Goal: Communication & Community: Share content

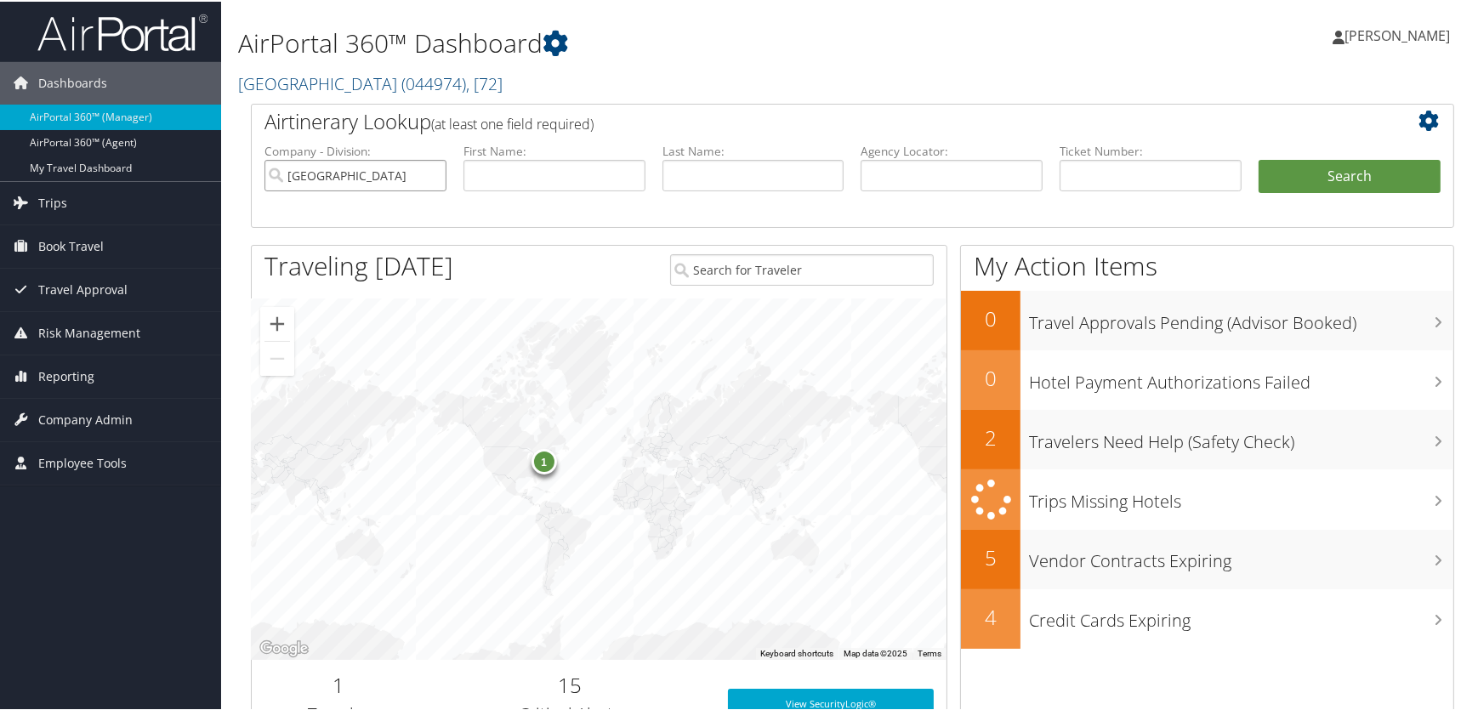
click at [429, 177] on input "[GEOGRAPHIC_DATA]" at bounding box center [355, 173] width 182 height 31
click at [1099, 175] on input "text" at bounding box center [1150, 173] width 182 height 31
paste input "8900897981855"
type input "8900897981855"
click at [1348, 164] on button "Search" at bounding box center [1349, 175] width 182 height 34
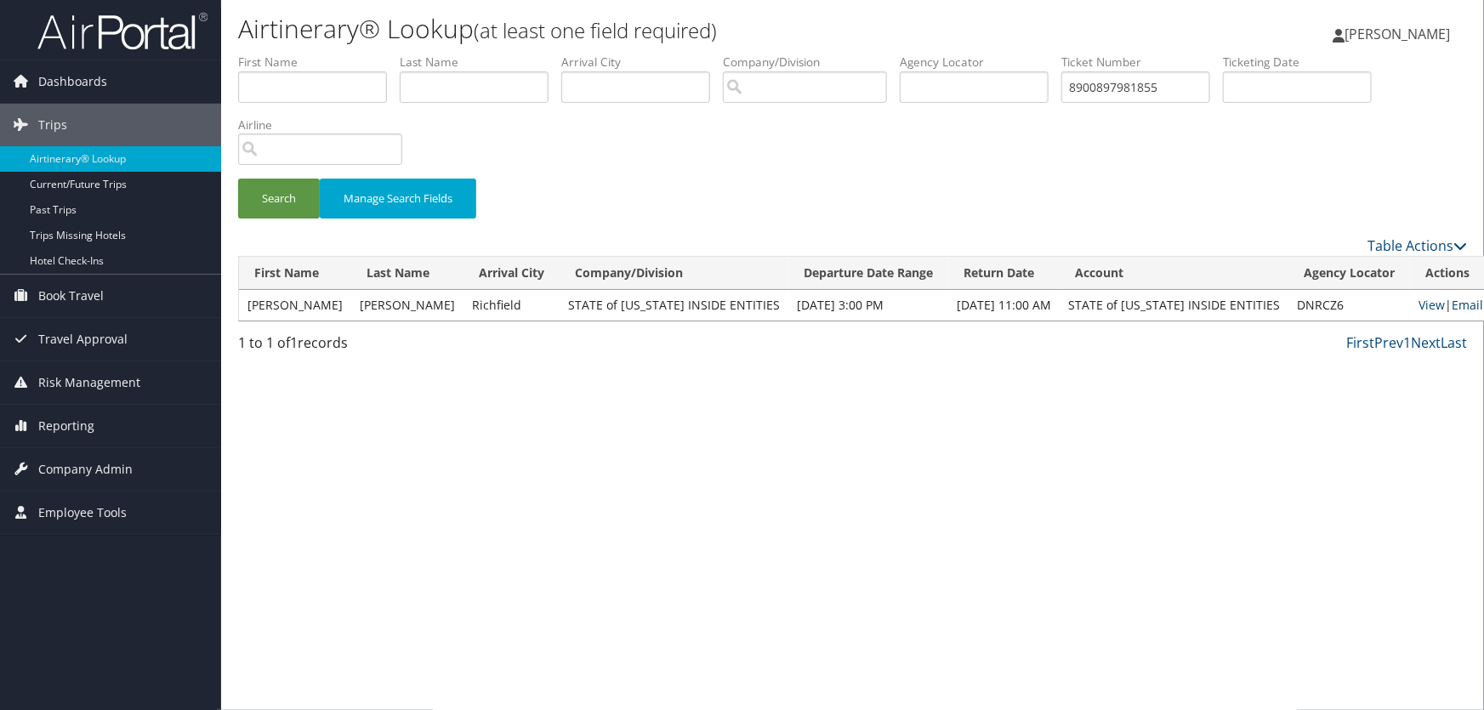
click at [1451, 305] on link "Email" at bounding box center [1466, 305] width 31 height 16
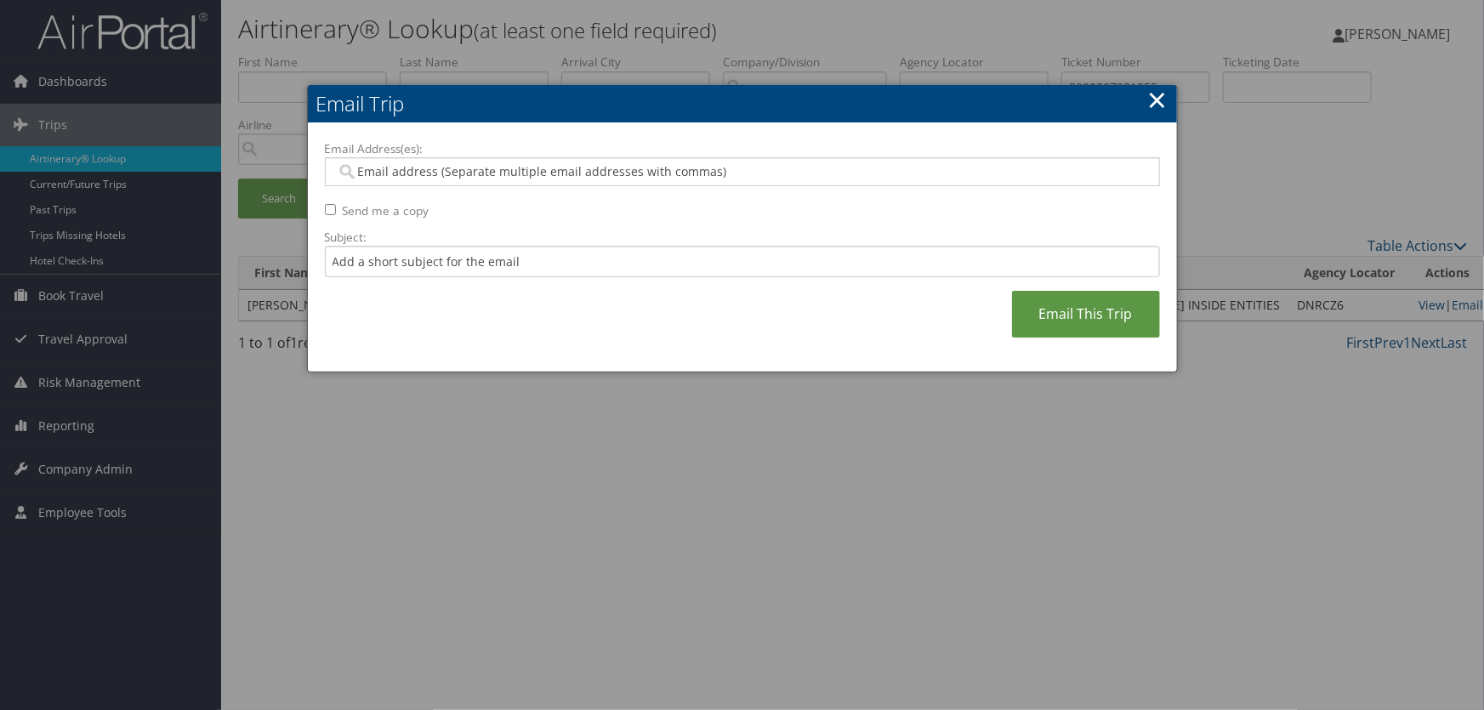
drag, startPoint x: 445, startPoint y: 170, endPoint x: 444, endPoint y: 179, distance: 8.5
click at [446, 173] on input "Email Address(es):" at bounding box center [742, 171] width 812 height 17
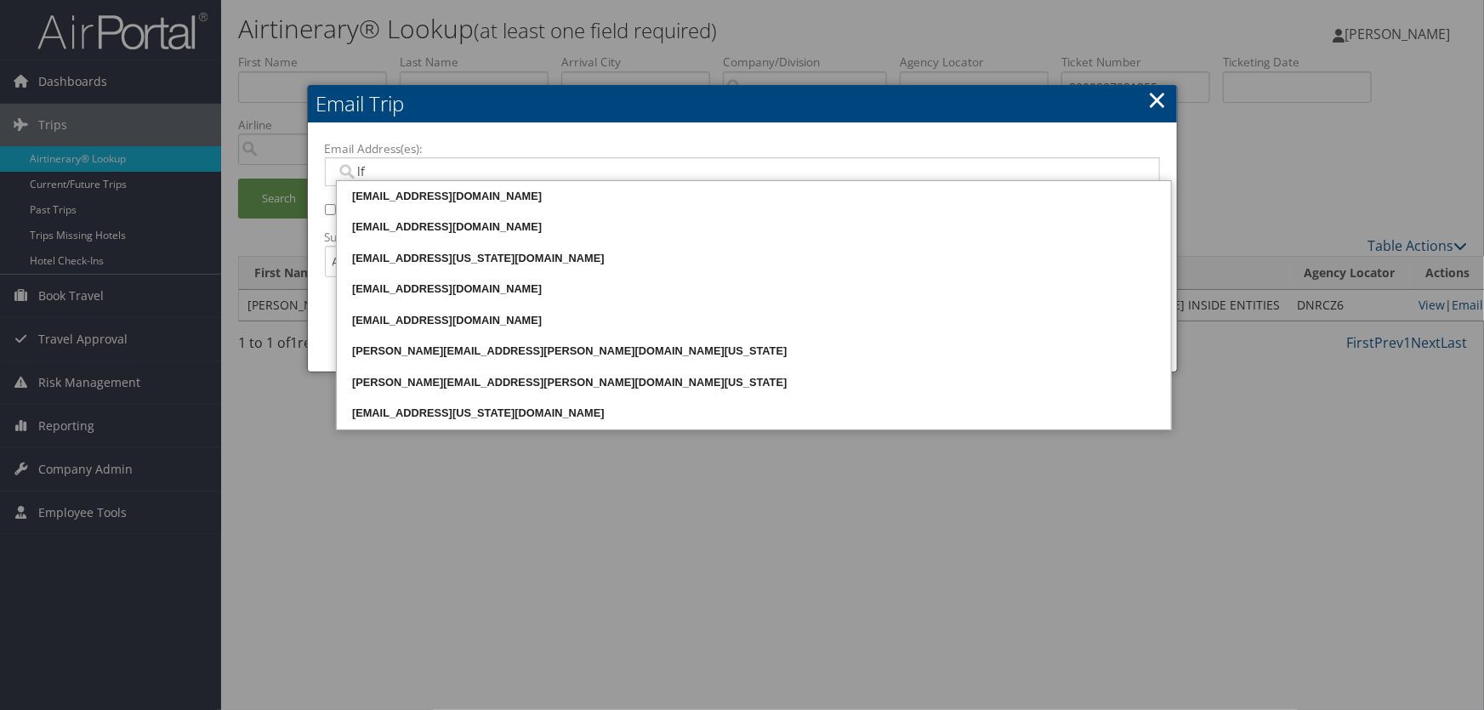
type input "lfr"
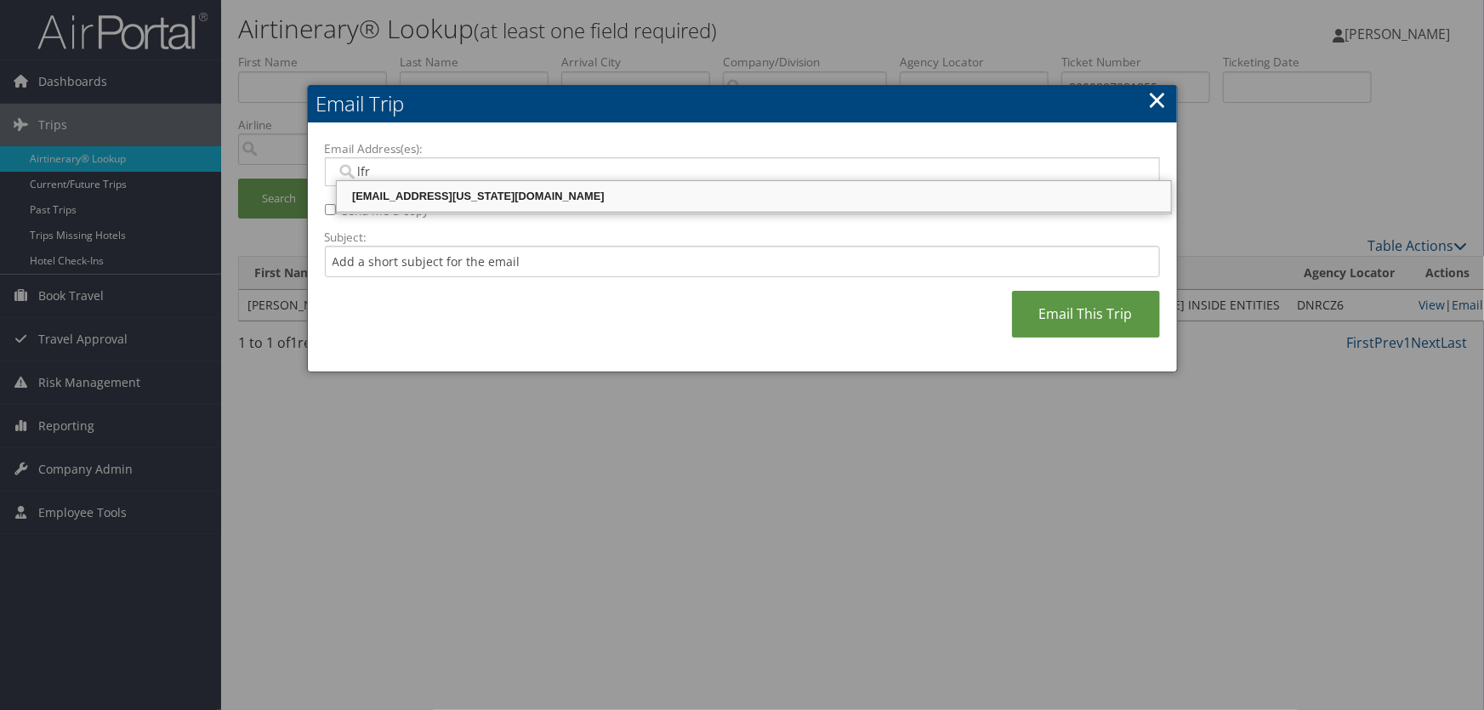
click at [457, 195] on div "LFRYE@UTAH.GOV" at bounding box center [753, 196] width 829 height 17
type input "LFRYE@UTAH.GOV"
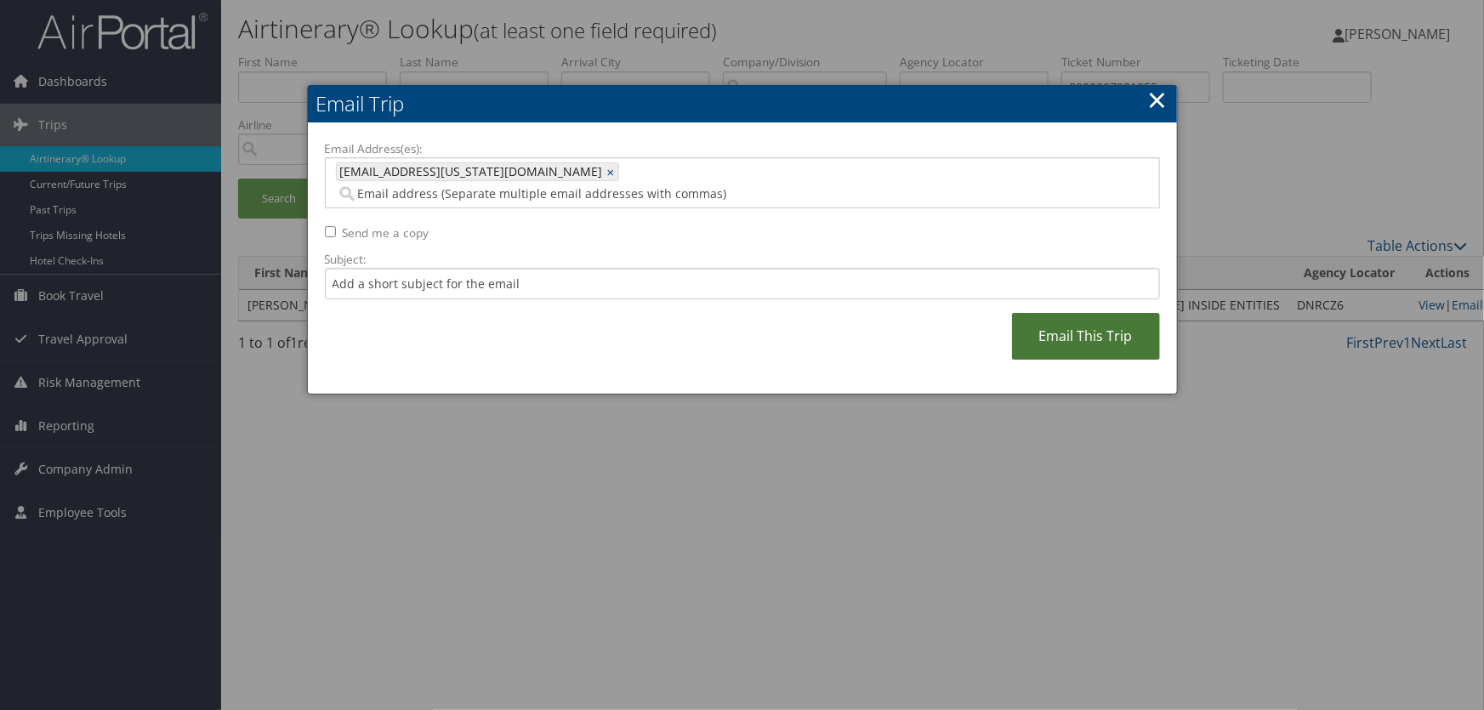
click at [1083, 315] on link "Email This Trip" at bounding box center [1086, 336] width 148 height 47
